Goal: Task Accomplishment & Management: Manage account settings

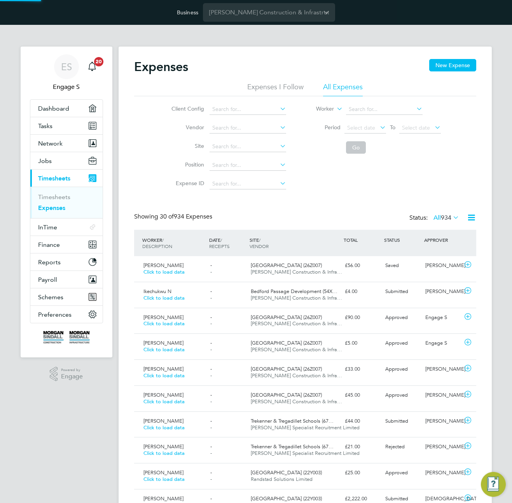
click at [408, 171] on div "Client Config Vendor Site Position Expense ID Worker Period Select date To Sele…" at bounding box center [305, 144] width 342 height 97
click at [353, 270] on div "£56.00" at bounding box center [361, 265] width 40 height 13
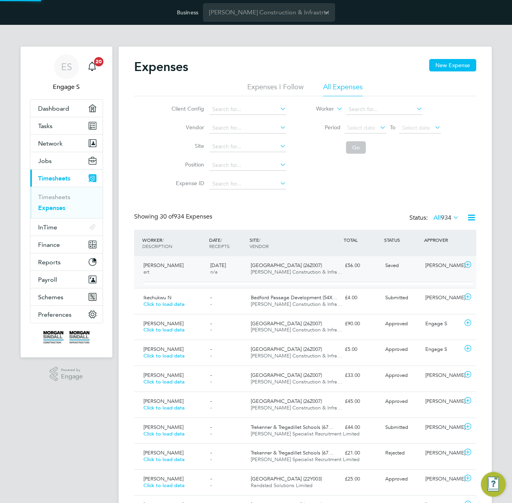
scroll to position [13, 140]
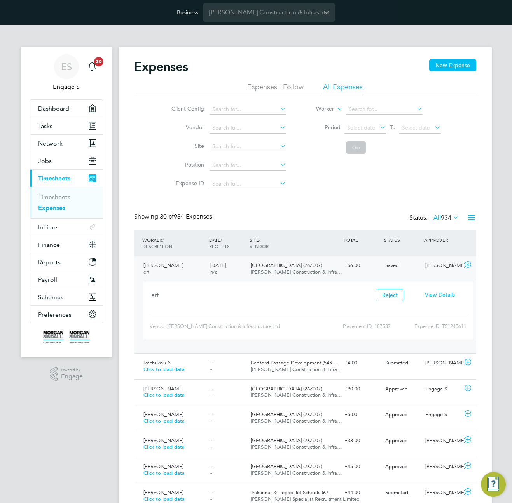
click at [441, 296] on span "View Details" at bounding box center [440, 294] width 30 height 7
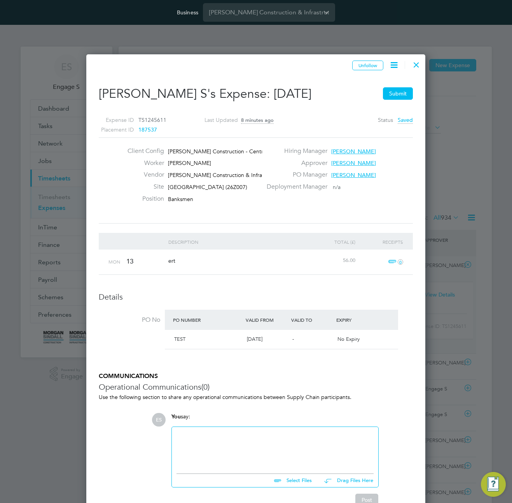
click at [151, 129] on span "187537" at bounding box center [147, 129] width 19 height 7
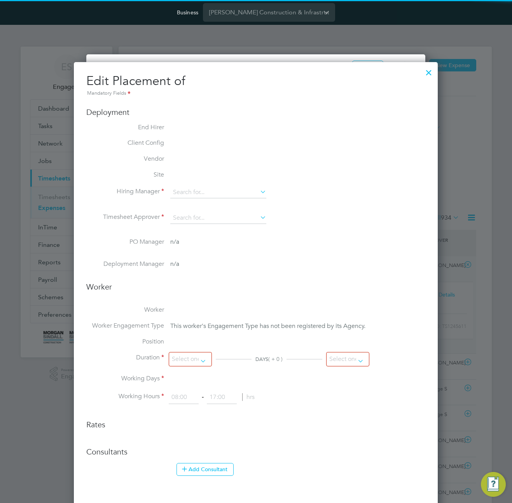
type input "Adam L"
type input "01 Jul 2025"
type input "01 Nov 2025"
type input "08:00"
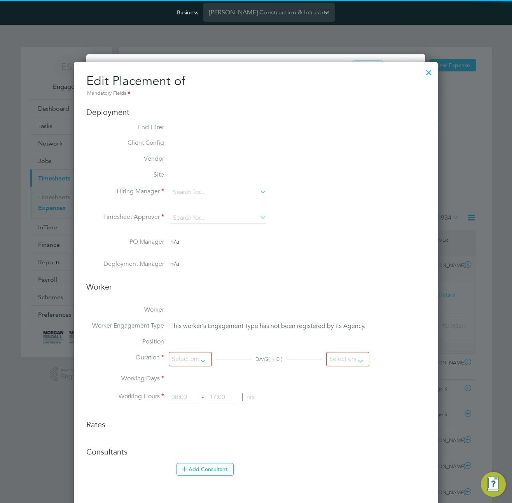
type input "18:00"
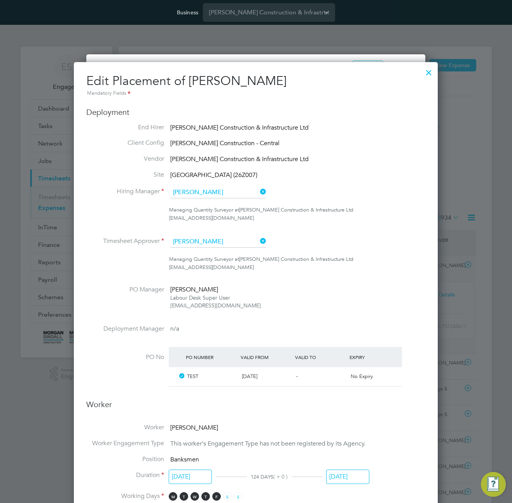
click at [429, 73] on div at bounding box center [428, 71] width 14 height 14
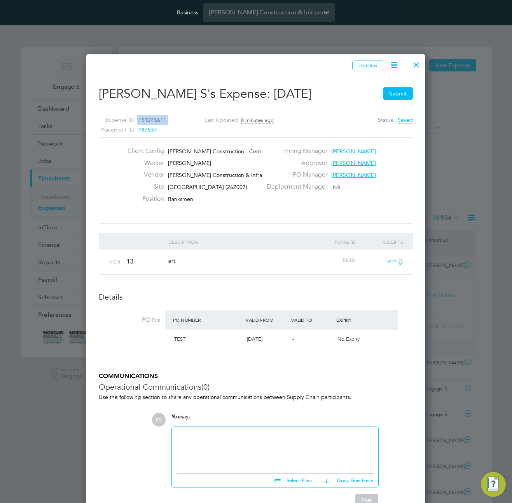
drag, startPoint x: 171, startPoint y: 131, endPoint x: 137, endPoint y: 128, distance: 34.3
click at [137, 128] on div "Expense ID TS1245611 Placement ID 187537" at bounding box center [137, 124] width 76 height 19
click at [188, 123] on div "Expense ID TS1245611 Placement ID 187537 Last Updated 8 minutes ago Status Saved" at bounding box center [256, 121] width 314 height 31
drag, startPoint x: 172, startPoint y: 129, endPoint x: 152, endPoint y: 128, distance: 19.5
click at [152, 128] on div "Expense ID TS1245611 Placement ID 187537" at bounding box center [137, 124] width 76 height 19
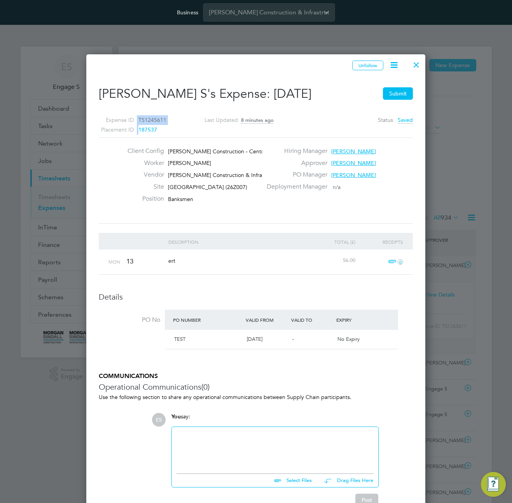
click at [148, 129] on span "187537" at bounding box center [147, 129] width 19 height 7
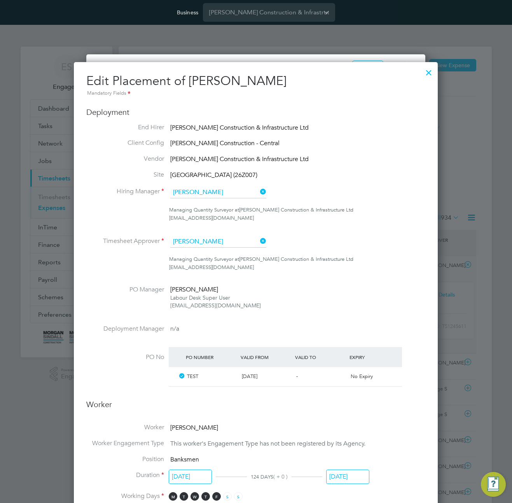
click at [435, 68] on div "Edit Placement of Luke S Mandatory Fields Deployment End Hirer Morgan Sindall C…" at bounding box center [256, 508] width 364 height 892
click at [429, 69] on div at bounding box center [428, 71] width 14 height 14
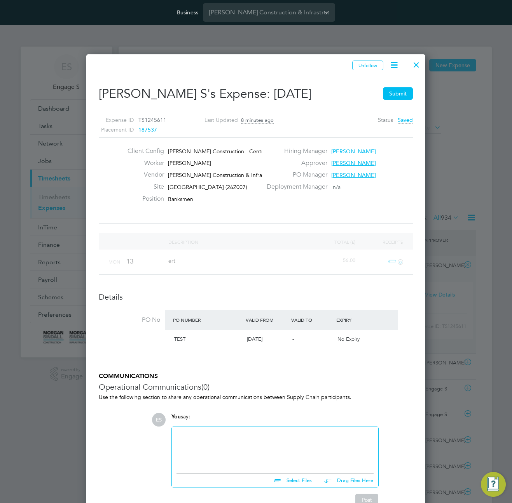
click at [416, 63] on div at bounding box center [416, 63] width 14 height 14
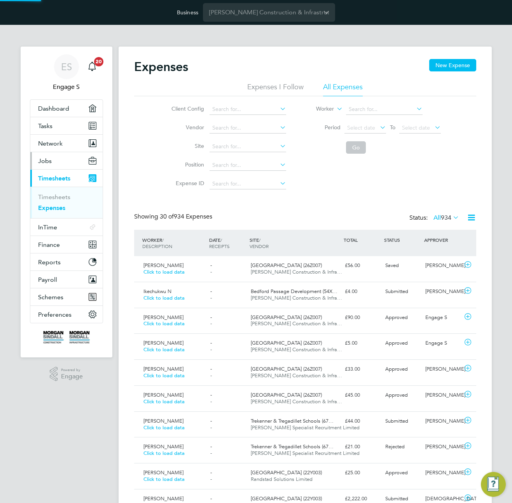
click at [55, 159] on button "Jobs" at bounding box center [66, 160] width 72 height 17
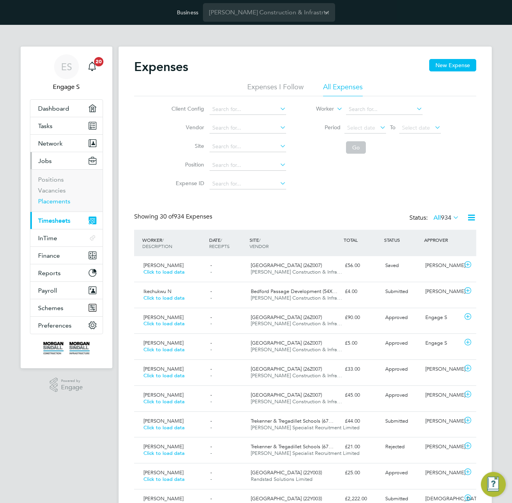
click at [55, 203] on link "Placements" at bounding box center [54, 201] width 32 height 7
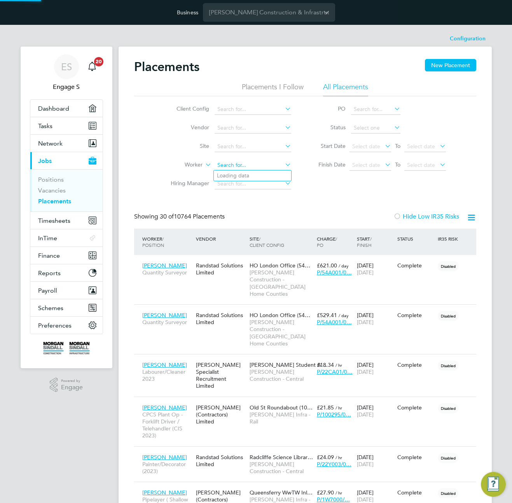
click at [229, 165] on input at bounding box center [252, 165] width 77 height 11
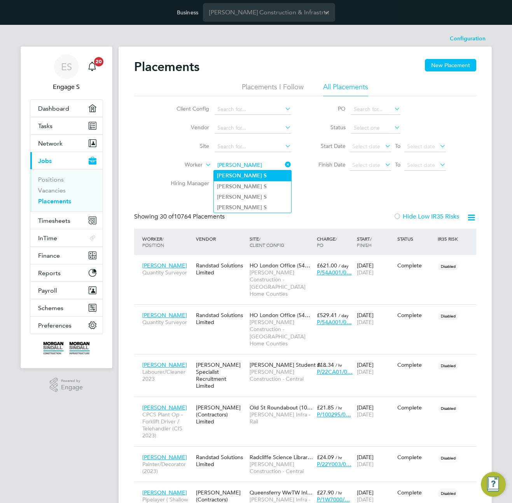
type input "Luke S"
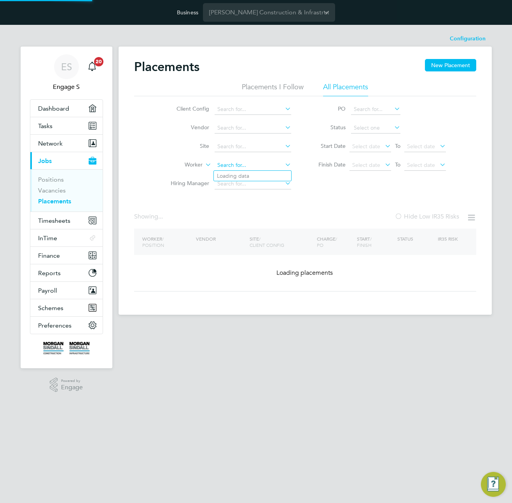
click at [260, 167] on input at bounding box center [252, 165] width 77 height 11
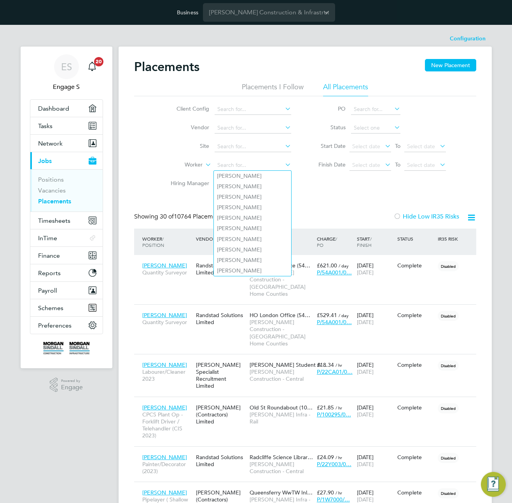
click at [356, 189] on div "Client Config Vendor Site Worker Hiring Manager PO Status Start Date Select dat…" at bounding box center [305, 144] width 342 height 97
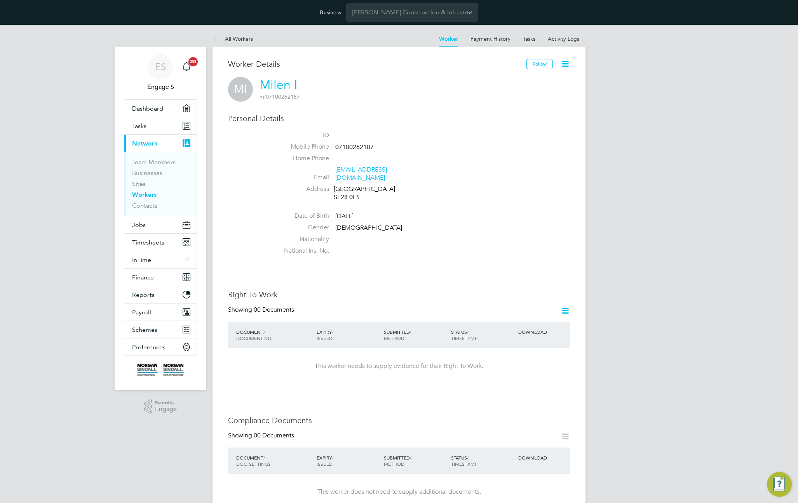
click at [564, 64] on icon at bounding box center [565, 64] width 10 height 10
click at [519, 92] on li "Impersonate" at bounding box center [535, 93] width 63 height 11
click at [494, 212] on li "Date of Birth 01 Jan 1981" at bounding box center [422, 218] width 295 height 12
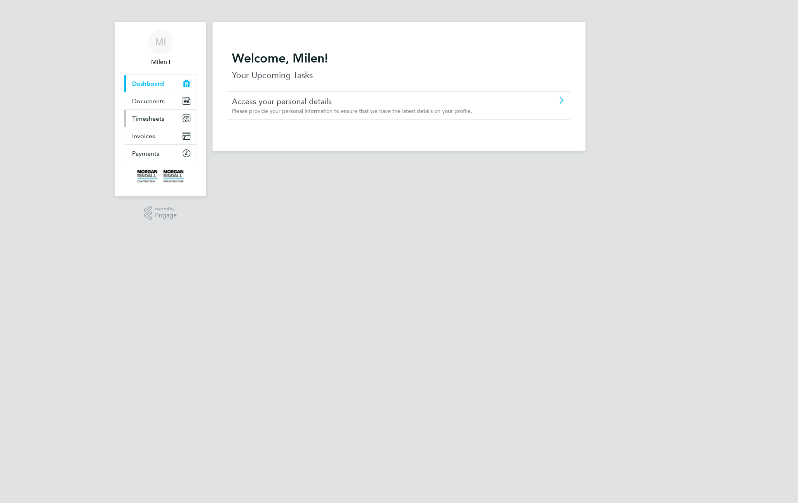
click at [147, 115] on span "Timesheets" at bounding box center [148, 118] width 32 height 7
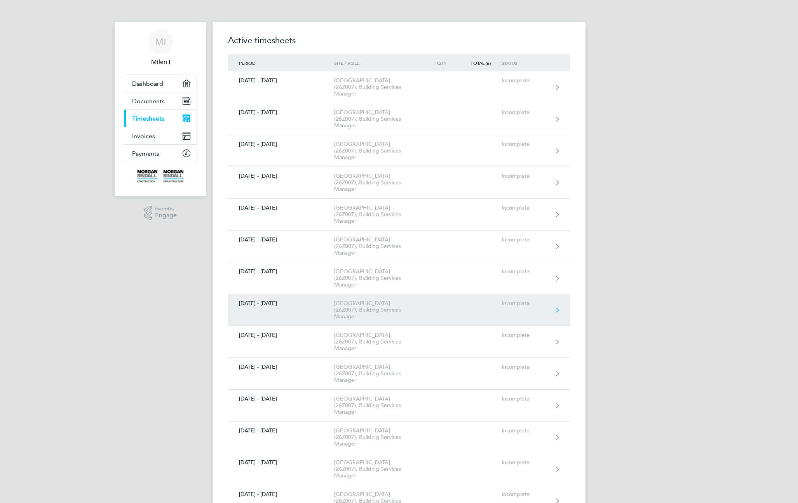
scroll to position [204, 0]
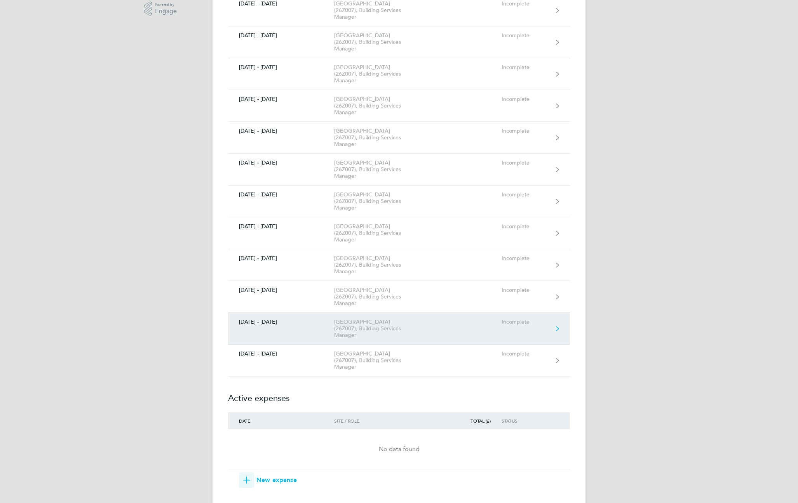
click at [408, 313] on link "04 - 10 Oct 2025 Abergavenny School (26Z007), Building Services Manager Incompl…" at bounding box center [399, 329] width 342 height 32
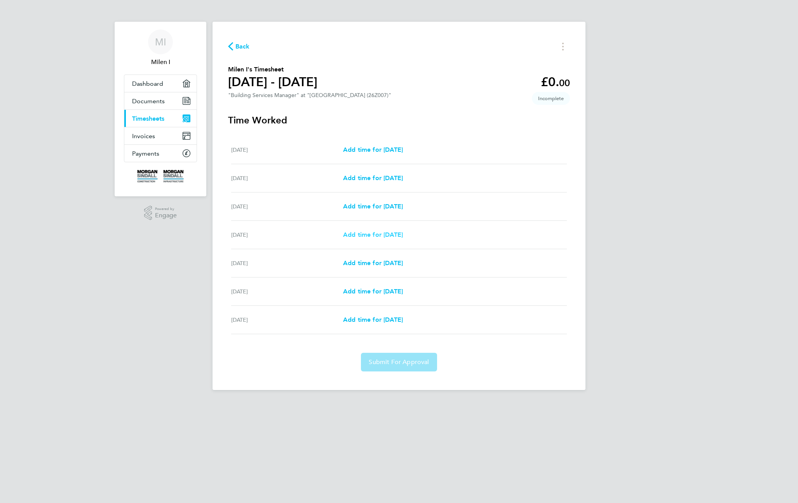
click at [401, 236] on span "Add time for Tue 07 Oct" at bounding box center [373, 234] width 60 height 7
select select "30"
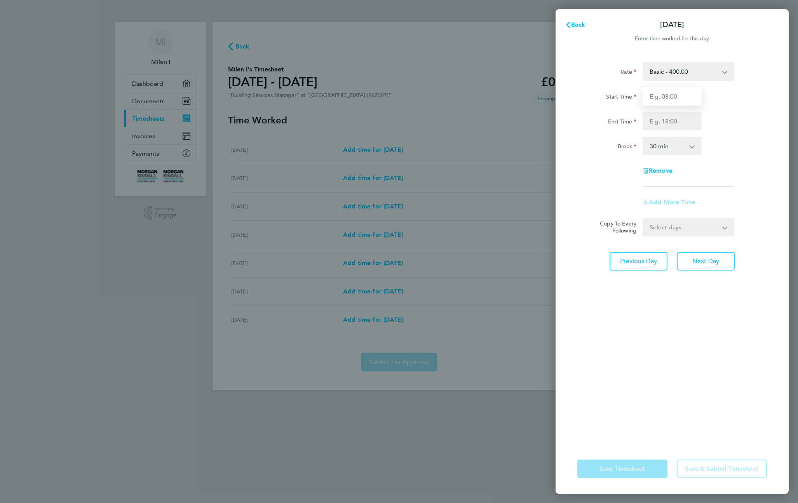
click at [680, 96] on input "Start Time" at bounding box center [671, 96] width 59 height 19
type input "11:00"
click at [671, 125] on input "End Time" at bounding box center [671, 121] width 59 height 19
type input "22:00"
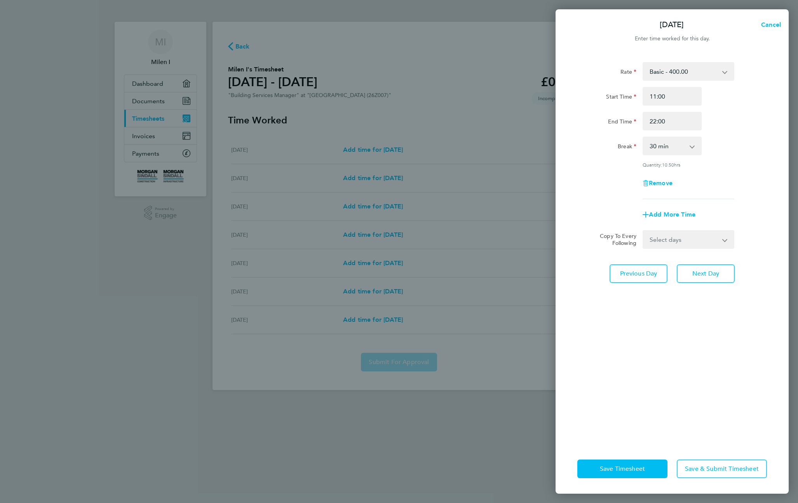
click at [763, 130] on div "End Time 22:00" at bounding box center [672, 121] width 196 height 19
click at [706, 237] on select "Select days Day Wednesday Thursday Friday" at bounding box center [684, 239] width 82 height 17
select select "WED"
click at [643, 231] on select "Select days Day Wednesday Thursday Friday" at bounding box center [684, 239] width 82 height 17
select select "2025-10-10"
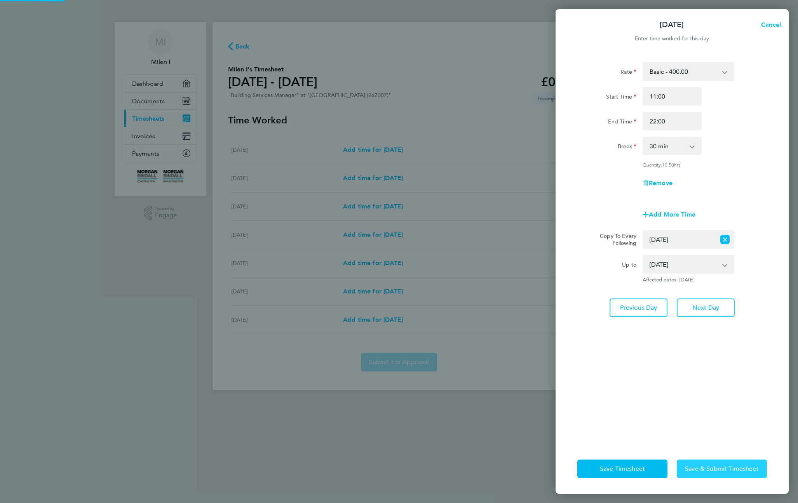
click at [727, 468] on span "Save & Submit Timesheet" at bounding box center [722, 469] width 74 height 8
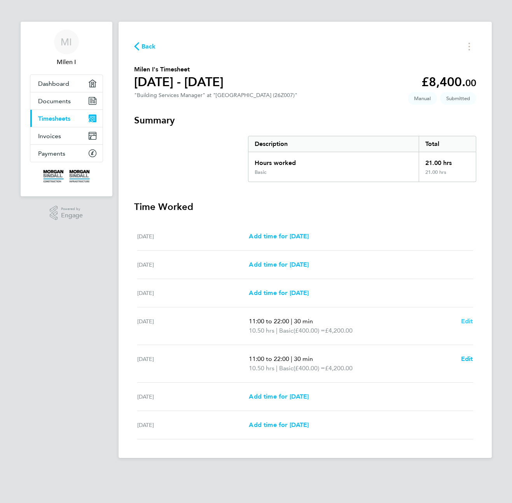
click at [465, 324] on span "Edit" at bounding box center [467, 321] width 12 height 7
select select "30"
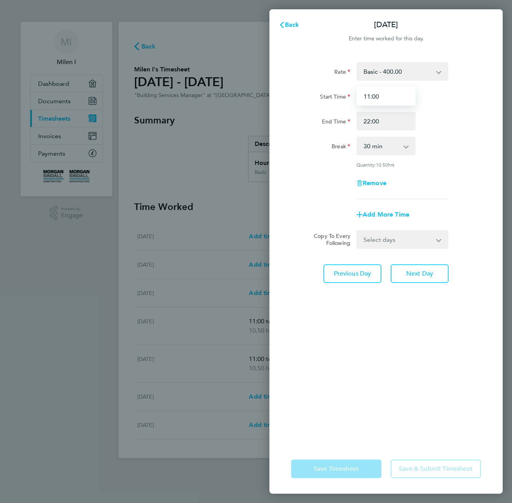
click at [382, 94] on input "11:00" at bounding box center [385, 96] width 59 height 19
type input "07:30"
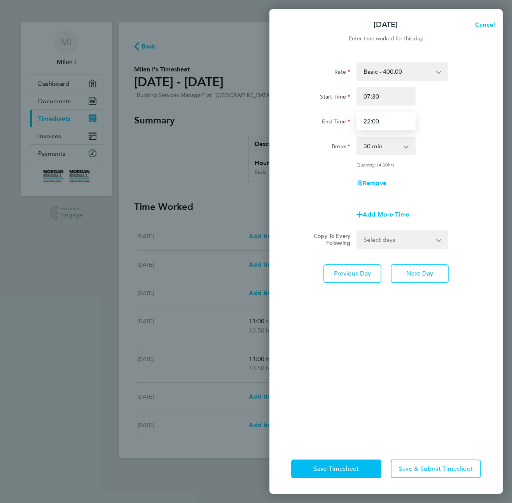
click at [381, 123] on input "22:00" at bounding box center [385, 121] width 59 height 19
type input "15:30"
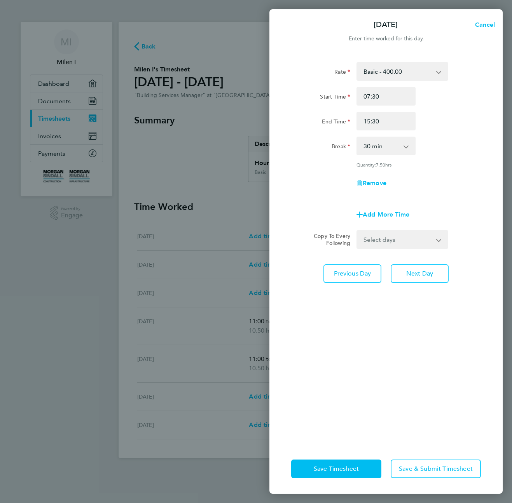
click at [430, 140] on div "Break 0 min 15 min 30 min 45 min 60 min 75 min 90 min" at bounding box center [386, 146] width 196 height 19
click at [421, 473] on span "Save & Submit Timesheet" at bounding box center [436, 469] width 74 height 8
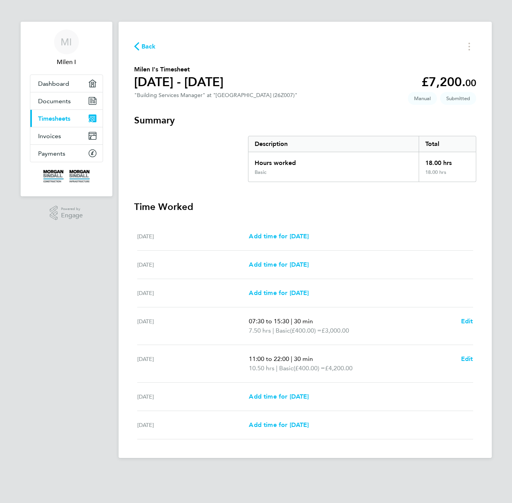
click at [424, 418] on div "Fri 10 Oct Add time for Fri 10 Oct Add time for Fri 10 Oct" at bounding box center [305, 425] width 336 height 28
click at [428, 189] on section "Summary Description Total Hours worked 18.00 hrs Basic 18.00 hrs Time Worked Sa…" at bounding box center [305, 276] width 342 height 325
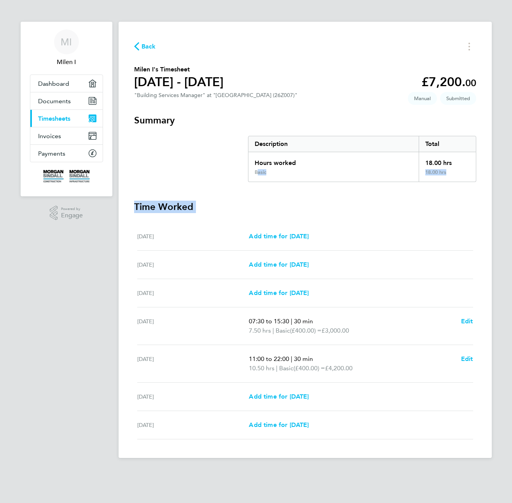
click at [380, 175] on div "Basic" at bounding box center [333, 175] width 171 height 12
click at [379, 177] on div "Basic" at bounding box center [333, 175] width 171 height 12
drag, startPoint x: 179, startPoint y: 207, endPoint x: 122, endPoint y: 209, distance: 57.5
click at [122, 209] on div "Back Milen I's Timesheet 04 - 10 Oct 2025 £7,200. 00 "Building Services Manager…" at bounding box center [304, 240] width 373 height 437
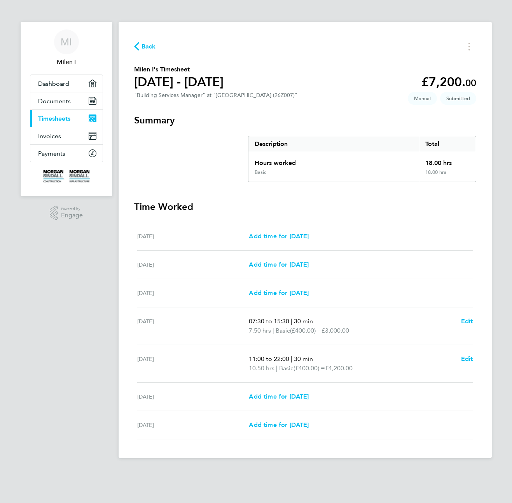
click at [161, 211] on h3 "Time Worked" at bounding box center [305, 207] width 342 height 12
click at [163, 121] on h3 "Summary" at bounding box center [305, 120] width 342 height 12
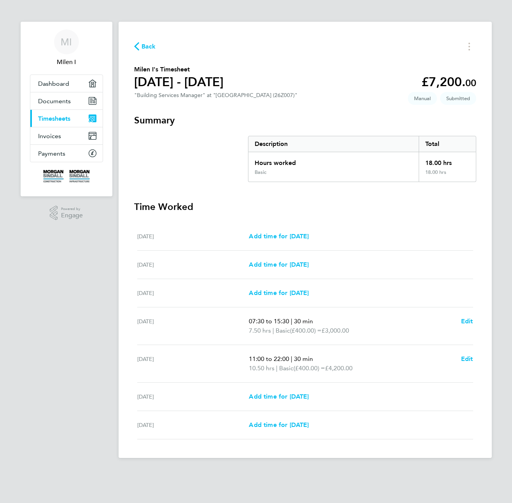
click at [199, 205] on h3 "Time Worked" at bounding box center [305, 207] width 342 height 12
click at [197, 207] on h3 "Time Worked" at bounding box center [305, 207] width 342 height 12
drag, startPoint x: 193, startPoint y: 207, endPoint x: 164, endPoint y: 206, distance: 29.2
click at [188, 207] on h3 "Time Worked" at bounding box center [305, 207] width 342 height 12
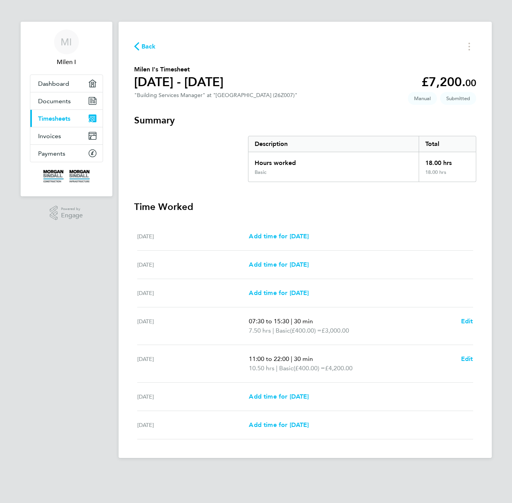
click at [164, 206] on h3 "Time Worked" at bounding box center [305, 207] width 342 height 12
click at [162, 206] on h3 "Time Worked" at bounding box center [305, 207] width 342 height 12
drag, startPoint x: 371, startPoint y: 223, endPoint x: 264, endPoint y: 221, distance: 107.6
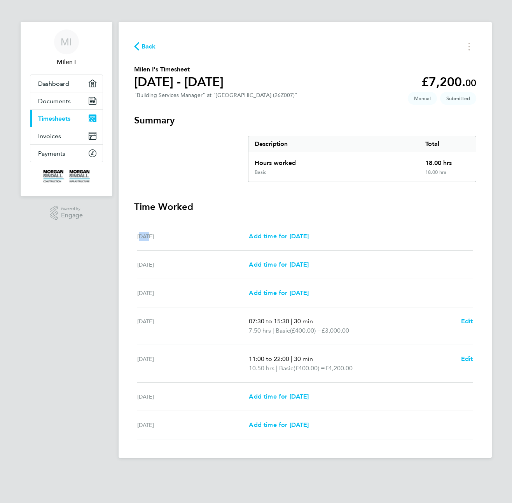
click at [264, 221] on section "Time Worked Sat 04 Oct Add time for Sat 04 Oct Add time for Sat 04 Oct Sun 05 O…" at bounding box center [305, 320] width 342 height 239
click at [262, 212] on h3 "Time Worked" at bounding box center [305, 207] width 342 height 12
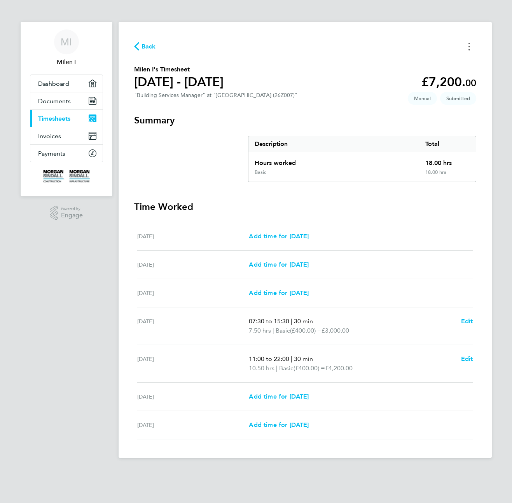
click at [470, 42] on button "Timesheets Menu" at bounding box center [469, 46] width 14 height 12
click at [406, 300] on div "Mon 06 Oct Add time for Mon 06 Oct Add time for Mon 06 Oct" at bounding box center [305, 293] width 336 height 28
click at [299, 284] on div "Mon 06 Oct Add time for Mon 06 Oct Add time for Mon 06 Oct" at bounding box center [305, 293] width 336 height 28
click at [305, 268] on span "Add time for Sun 05 Oct" at bounding box center [279, 264] width 60 height 7
select select "30"
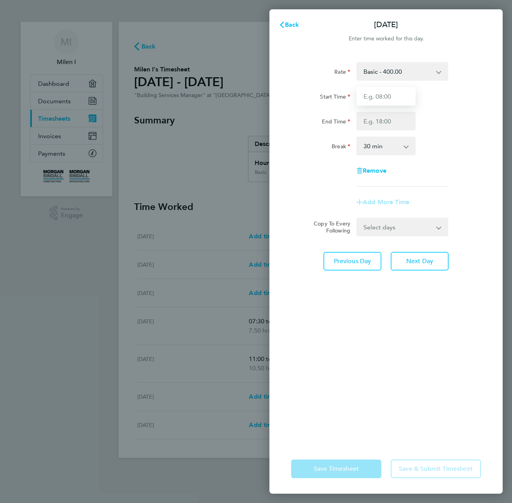
click at [365, 102] on input "Start Time" at bounding box center [385, 96] width 59 height 19
click at [414, 73] on select "Basic - 400.00 test 2 - 550.00 test - 3.00" at bounding box center [397, 71] width 81 height 17
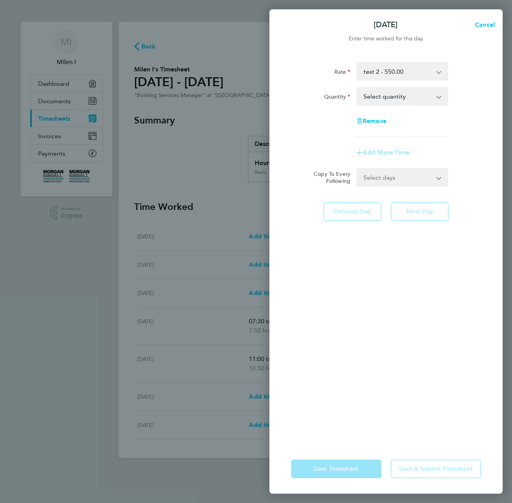
click at [379, 95] on select "Select quantity 0.5 1" at bounding box center [397, 96] width 81 height 17
select select "1"
click at [357, 88] on select "Select quantity 0.5 1" at bounding box center [397, 96] width 81 height 17
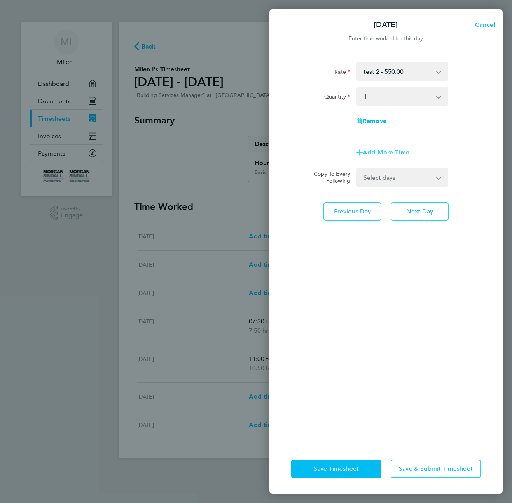
click at [376, 152] on span "Add More Time" at bounding box center [385, 152] width 47 height 7
select select "null"
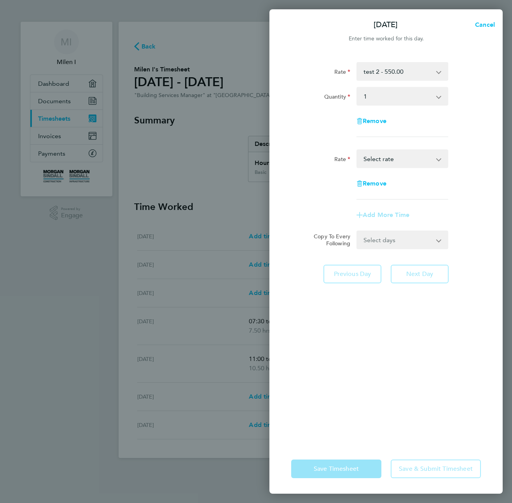
click at [376, 160] on select "test - 3.00 Basic - 400.00 Select rate" at bounding box center [397, 158] width 81 height 17
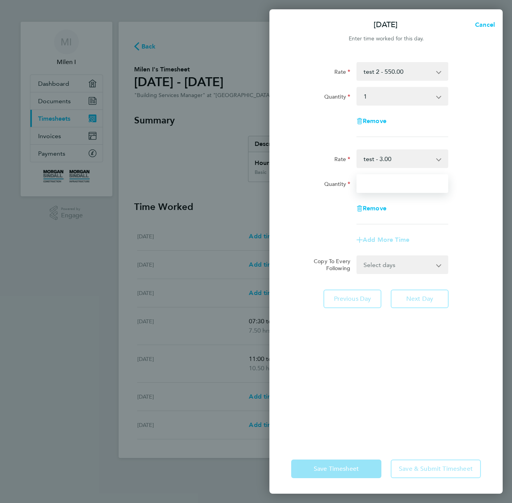
click at [373, 180] on input "Quantity" at bounding box center [402, 183] width 92 height 19
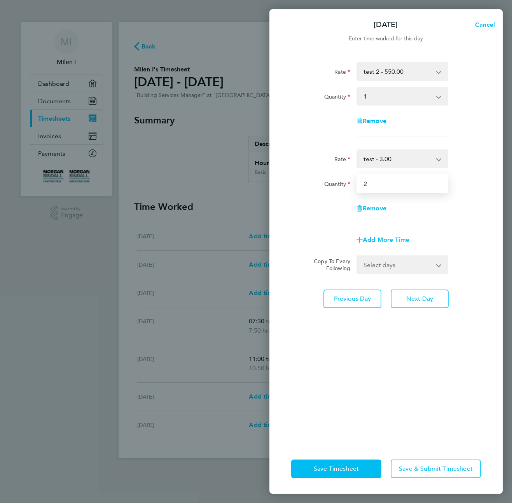
type input "2"
click at [387, 227] on app-timesheet-line-form-group "Rate test - 3.00 Basic - 400.00 Quantity 2 Remove Add More Time" at bounding box center [386, 200] width 190 height 100
click at [444, 447] on div "Save Timesheet Save & Submit Timesheet" at bounding box center [385, 469] width 233 height 50
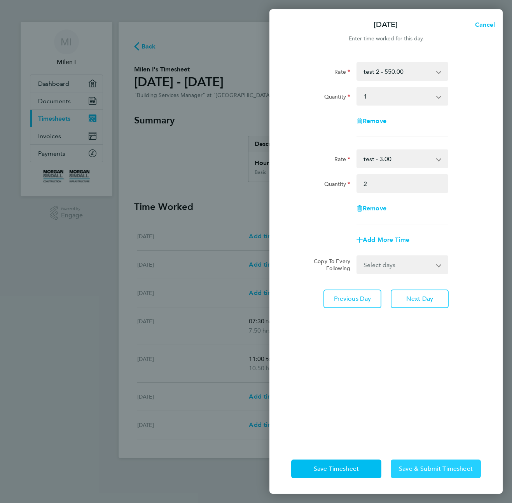
click at [437, 479] on div "Save Timesheet Save & Submit Timesheet" at bounding box center [385, 469] width 233 height 50
click at [437, 472] on span "Save & Submit Timesheet" at bounding box center [436, 469] width 74 height 8
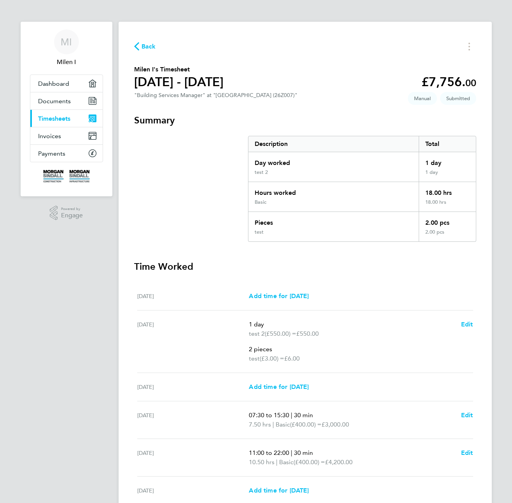
click at [446, 299] on div "Add time for Sat 04 Oct Add time for Sat 04 Oct" at bounding box center [361, 296] width 224 height 9
click at [449, 271] on h3 "Time Worked" at bounding box center [305, 267] width 342 height 12
click at [399, 268] on h3 "Time Worked" at bounding box center [305, 267] width 342 height 12
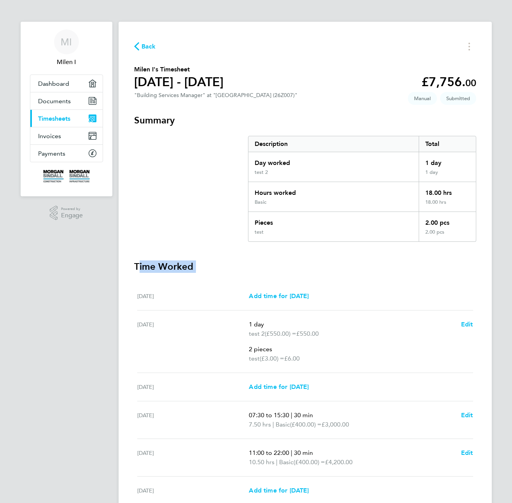
click at [399, 268] on h3 "Time Worked" at bounding box center [305, 267] width 342 height 12
click at [368, 110] on div "Back Milen I's Timesheet 04 - 10 Oct 2025 £7,756. 00 "Building Services Manager…" at bounding box center [304, 287] width 373 height 531
click at [487, 39] on div "Back Milen I's Timesheet 04 - 10 Oct 2025 £7,756. 00 "Building Services Manager…" at bounding box center [304, 287] width 373 height 531
click at [468, 26] on div "Back Milen I's Timesheet 04 - 10 Oct 2025 £7,756. 00 "Building Services Manager…" at bounding box center [304, 287] width 373 height 531
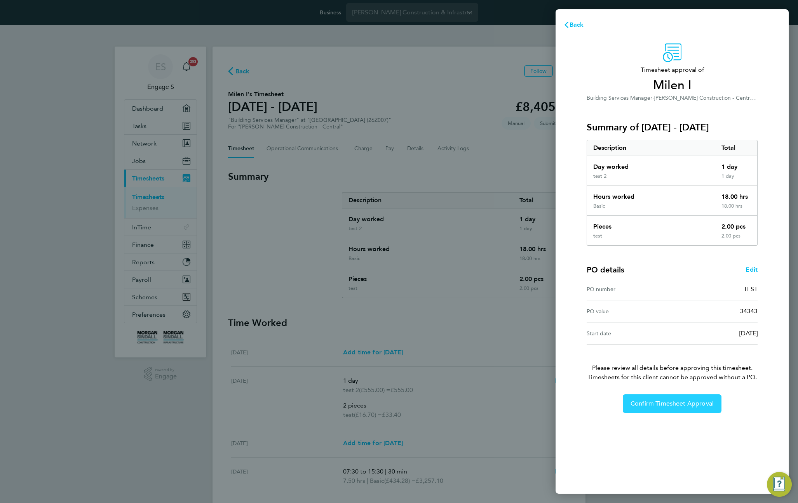
click at [661, 400] on span "Confirm Timesheet Approval" at bounding box center [671, 404] width 83 height 8
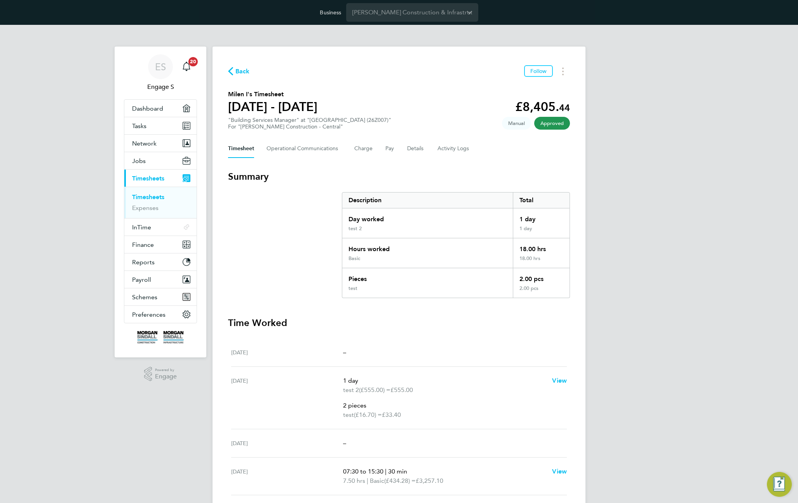
click at [656, 411] on div "ES Engage S Notifications 20 Applications: Dashboard Tasks Network Team Members…" at bounding box center [399, 341] width 798 height 633
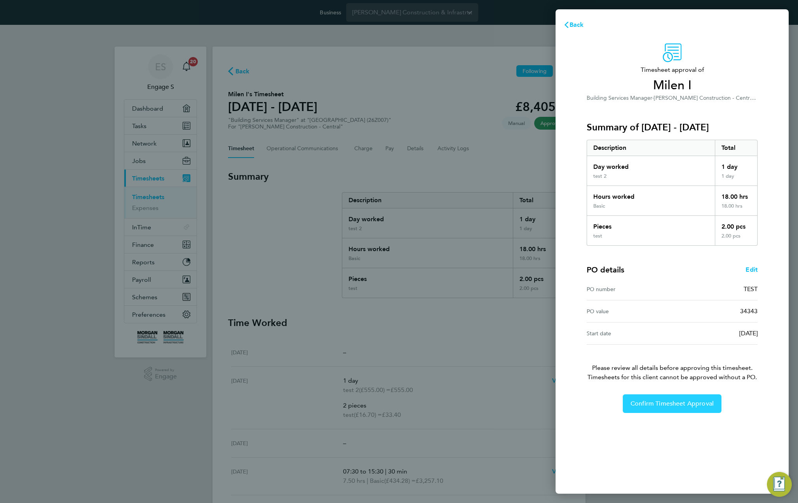
click at [684, 404] on span "Confirm Timesheet Approval" at bounding box center [671, 404] width 83 height 8
